Goal: Task Accomplishment & Management: Use online tool/utility

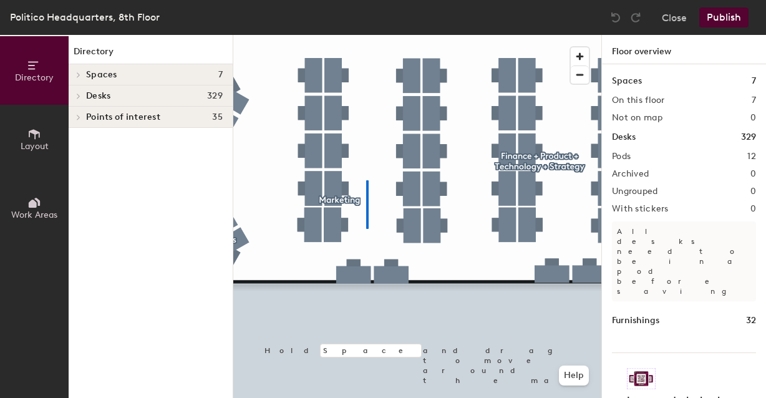
click at [364, 35] on div at bounding box center [417, 35] width 368 height 0
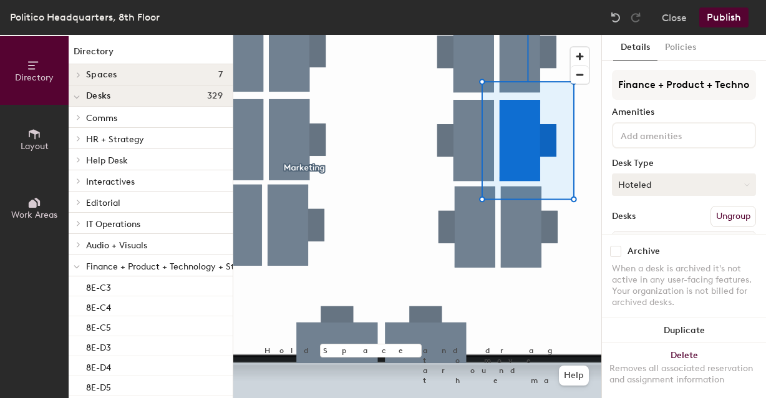
scroll to position [66, 0]
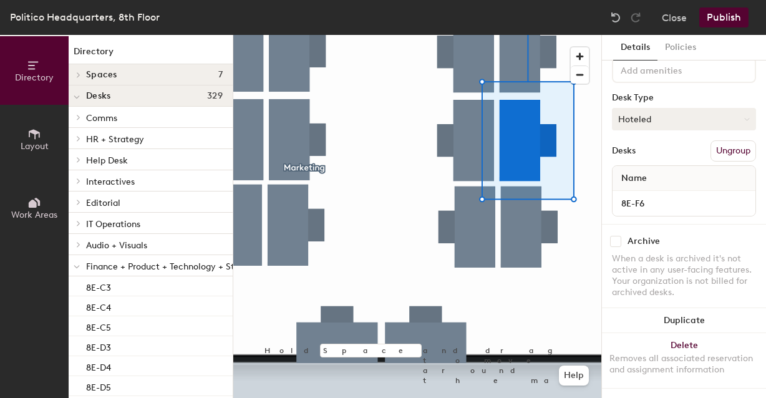
click at [654, 122] on button "Hoteled" at bounding box center [684, 119] width 144 height 22
click at [648, 160] on div "Assigned" at bounding box center [675, 158] width 125 height 19
click at [740, 21] on button "Publish" at bounding box center [724, 17] width 49 height 20
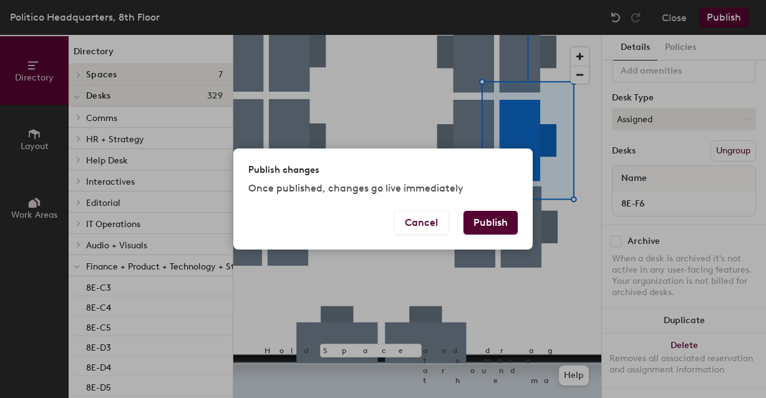
click at [500, 225] on button "Publish" at bounding box center [491, 223] width 54 height 24
